Goal: Register for event/course

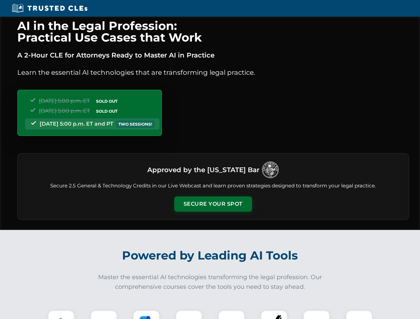
click at [213, 204] on button "Secure Your Spot" at bounding box center [213, 203] width 78 height 15
click at [61, 315] on img at bounding box center [61, 323] width 19 height 19
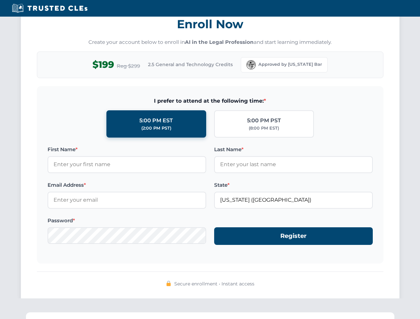
scroll to position [653, 0]
